Goal: Task Accomplishment & Management: Use online tool/utility

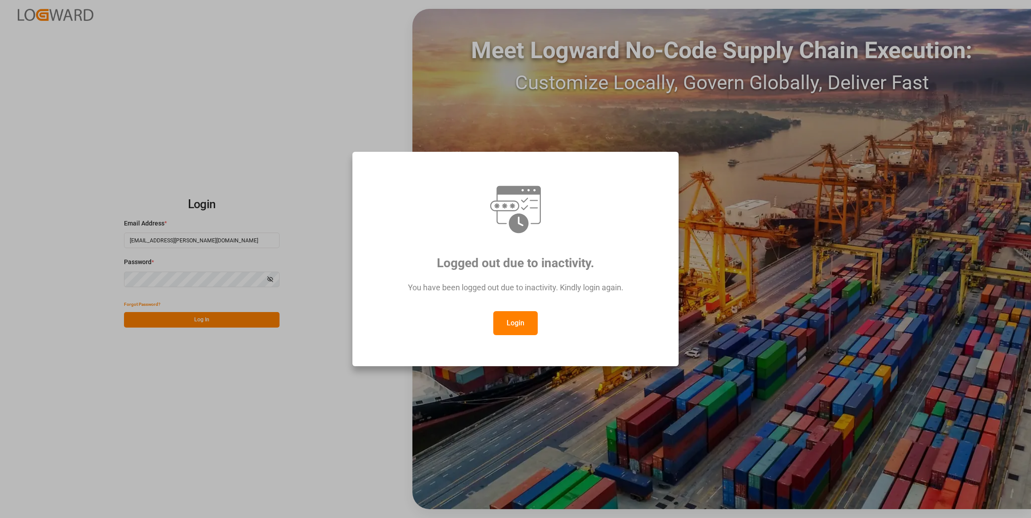
click at [510, 320] on button "Login" at bounding box center [515, 323] width 44 height 24
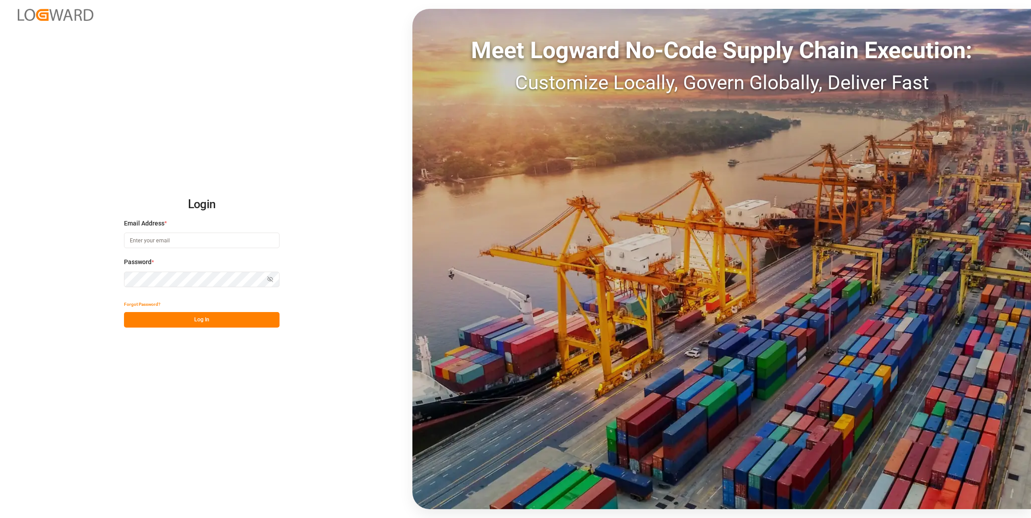
type input "[EMAIL_ADDRESS][PERSON_NAME][DOMAIN_NAME]"
click at [183, 321] on button "Log In" at bounding box center [201, 320] width 155 height 16
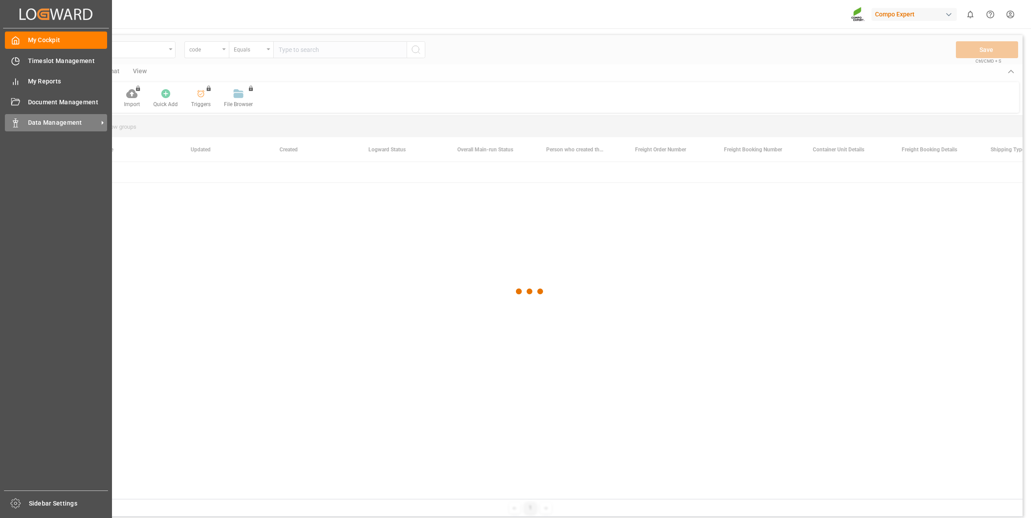
click at [15, 119] on div at bounding box center [12, 122] width 15 height 9
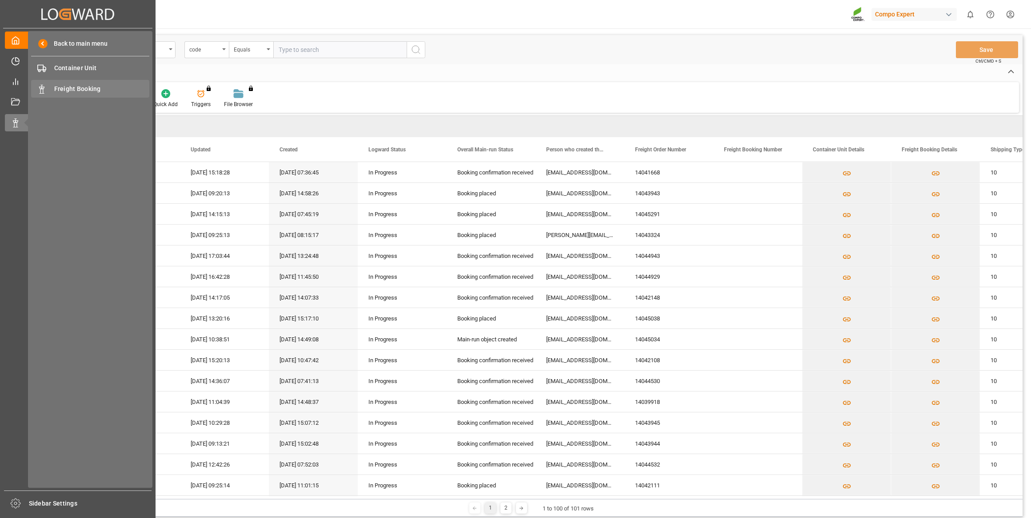
click at [77, 91] on span "Freight Booking" at bounding box center [102, 88] width 96 height 9
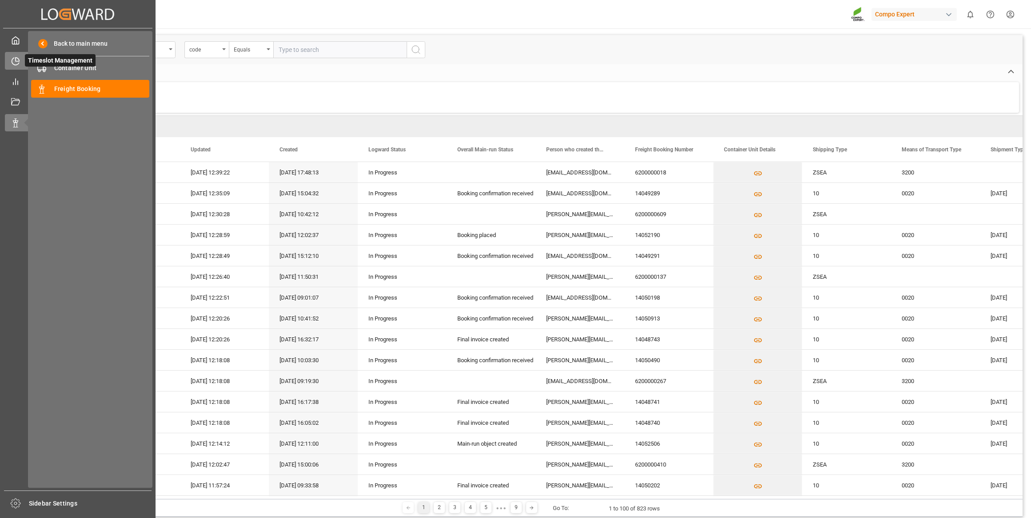
click at [17, 64] on icon at bounding box center [15, 61] width 9 height 9
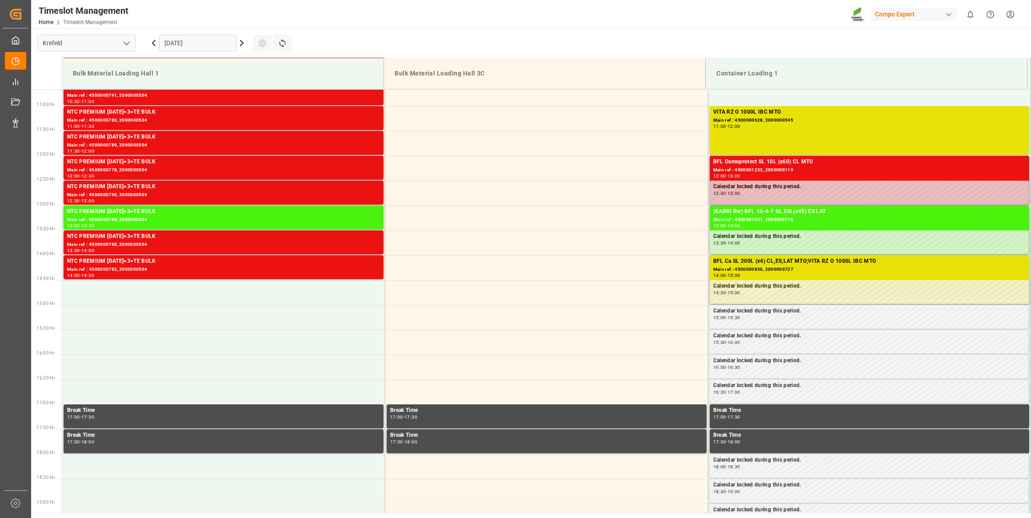
scroll to position [510, 0]
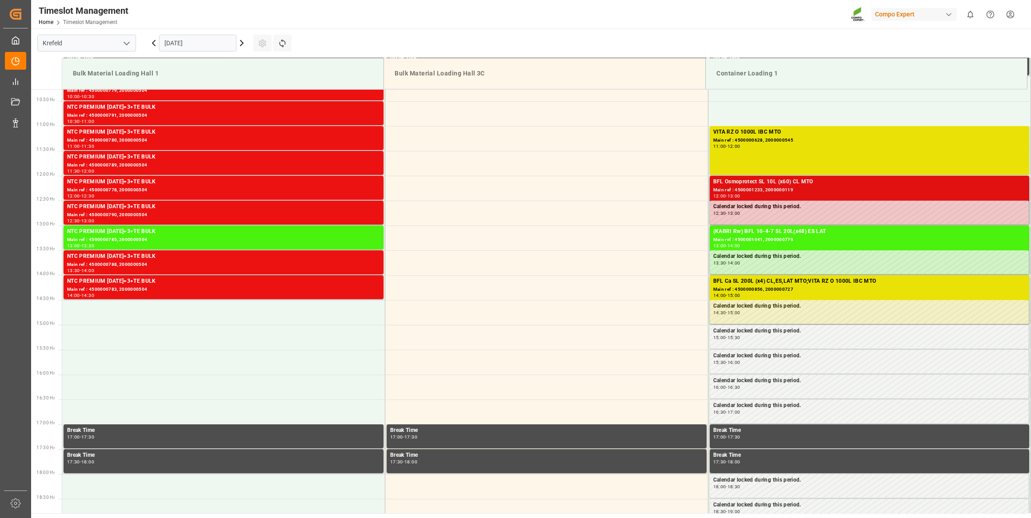
click at [794, 191] on div "Main ref : 4500001233, 2000000119" at bounding box center [869, 191] width 313 height 8
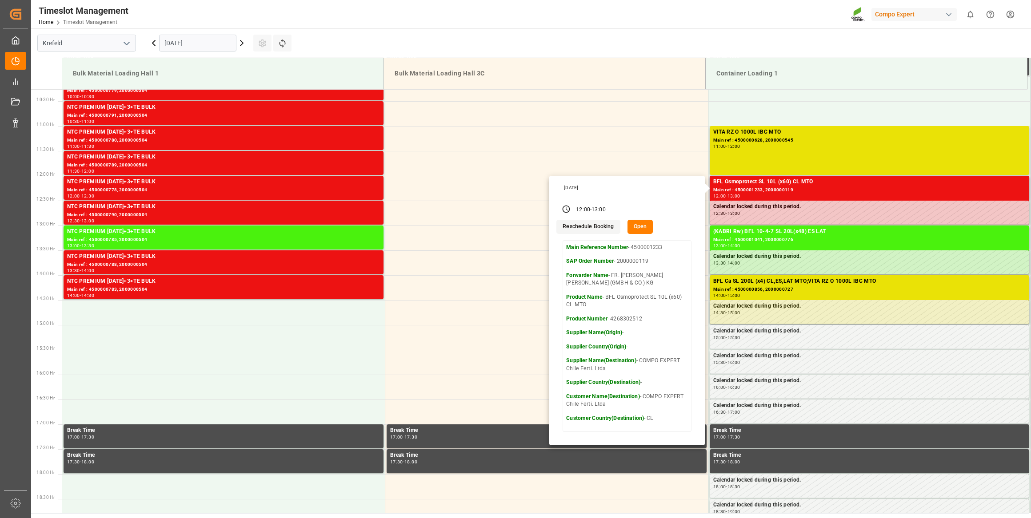
click at [643, 235] on div "[DATE] 12:00 - 13:00 Reschedule Booking Open Main Reference Number - 4500001233…" at bounding box center [626, 311] width 155 height 270
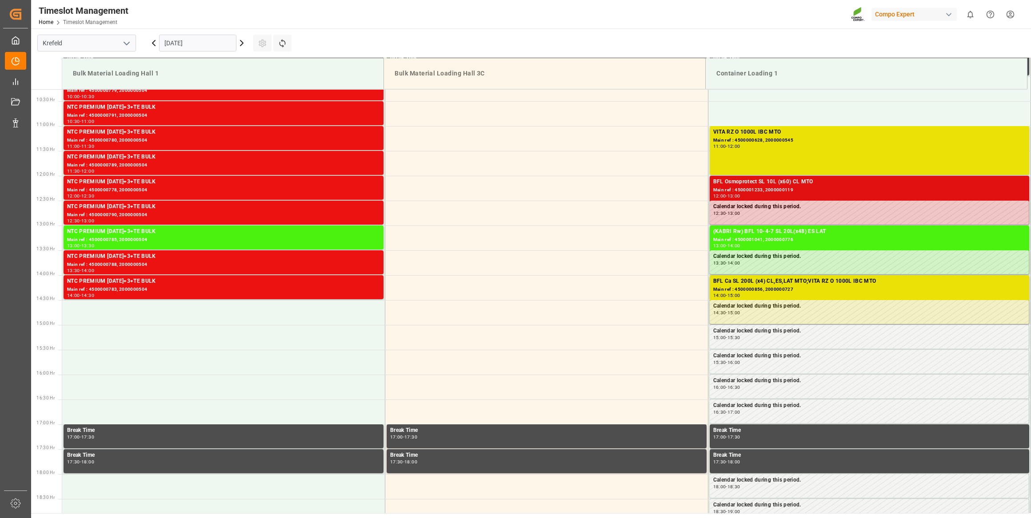
click at [748, 195] on div "12:00 - 13:00" at bounding box center [869, 196] width 313 height 5
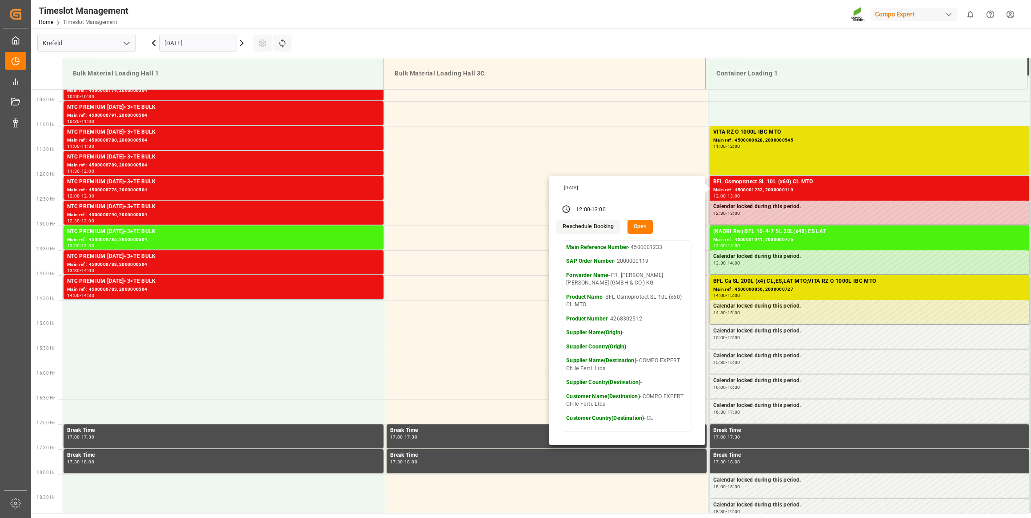
click at [638, 227] on button "Open" at bounding box center [640, 227] width 26 height 14
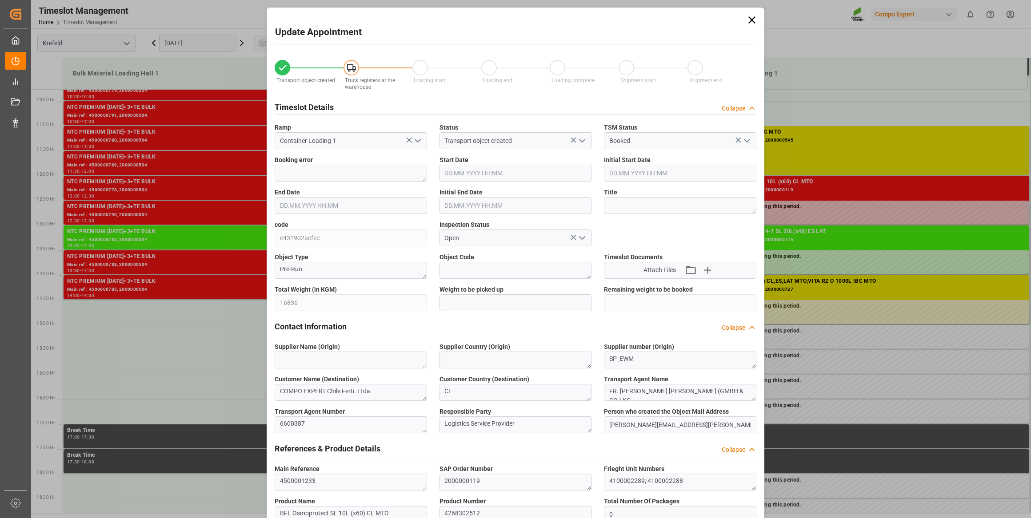
type input "[DATE] 12:00"
type input "[DATE] 13:00"
type input "[DATE] 12:30"
type input "[DATE] 11:02"
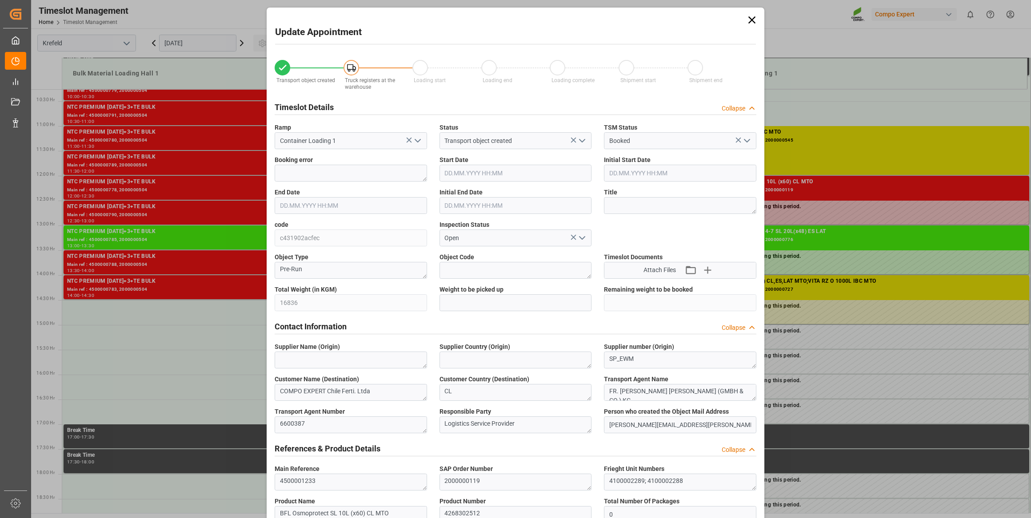
type input "[DATE] 09:08"
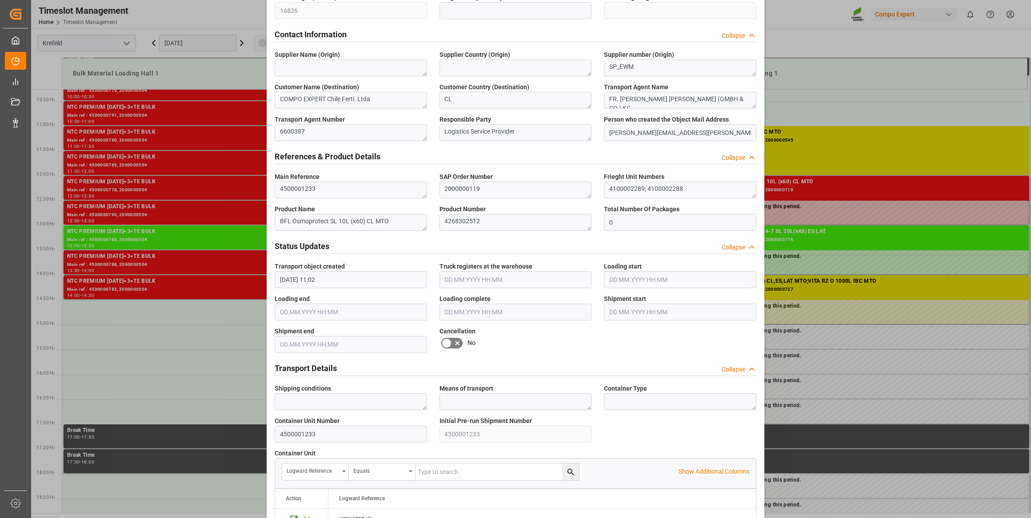
scroll to position [289, 0]
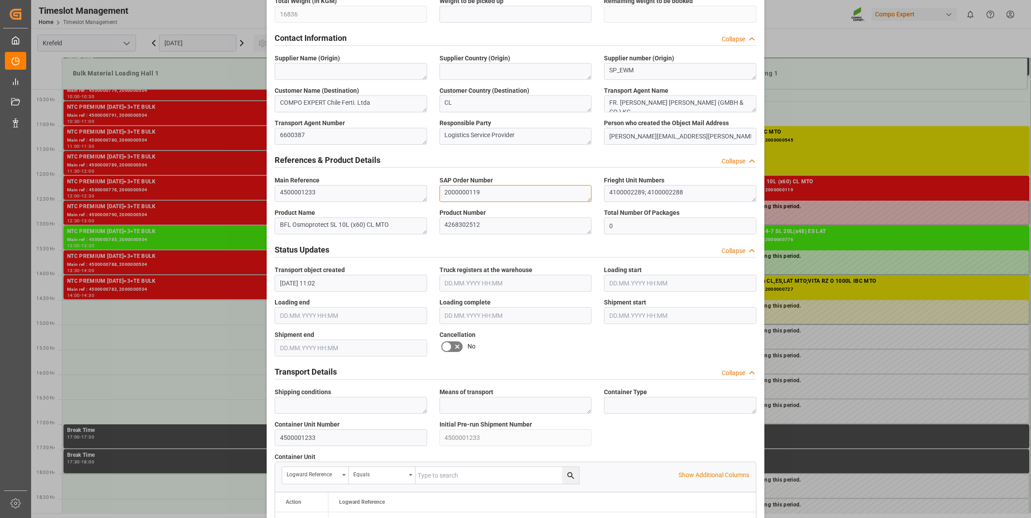
drag, startPoint x: 443, startPoint y: 190, endPoint x: 492, endPoint y: 195, distance: 49.6
click at [492, 195] on textarea "2000000119" at bounding box center [515, 193] width 152 height 17
